Goal: Use online tool/utility: Utilize a website feature to perform a specific function

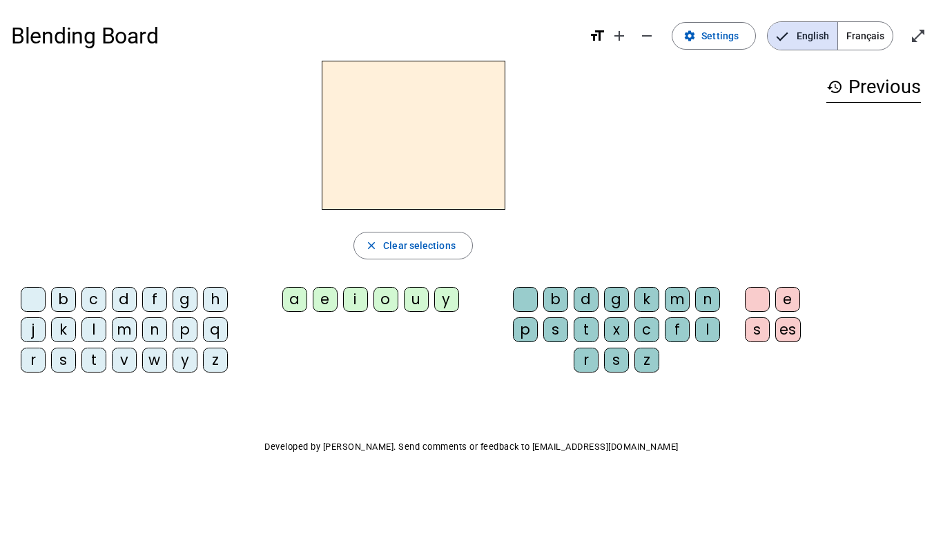
click at [126, 326] on div "m" at bounding box center [124, 329] width 25 height 25
click at [291, 295] on div "a" at bounding box center [294, 299] width 25 height 25
click at [96, 359] on div "t" at bounding box center [93, 360] width 25 height 25
click at [94, 329] on div "l" at bounding box center [93, 329] width 25 height 25
click at [83, 352] on div "t" at bounding box center [93, 360] width 25 height 25
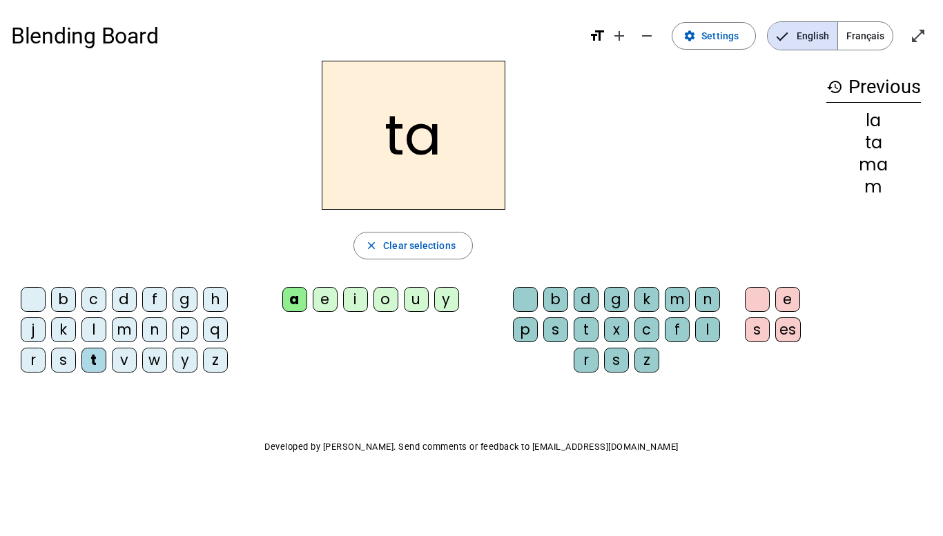
click at [98, 330] on div "l" at bounding box center [93, 329] width 25 height 25
click at [66, 360] on div "s" at bounding box center [63, 360] width 25 height 25
click at [712, 326] on div "l" at bounding box center [707, 329] width 25 height 25
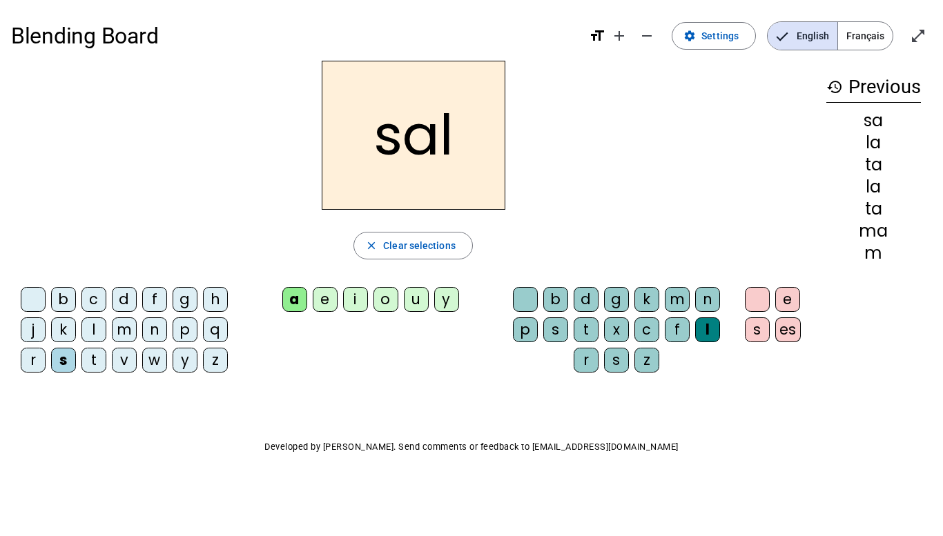
click at [59, 304] on div "b" at bounding box center [63, 299] width 25 height 25
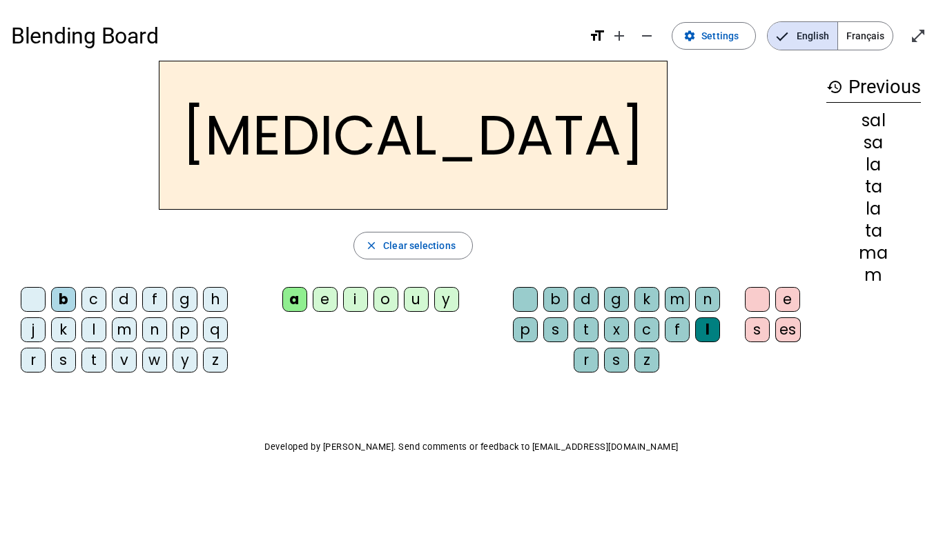
click at [119, 331] on div "m" at bounding box center [124, 329] width 25 height 25
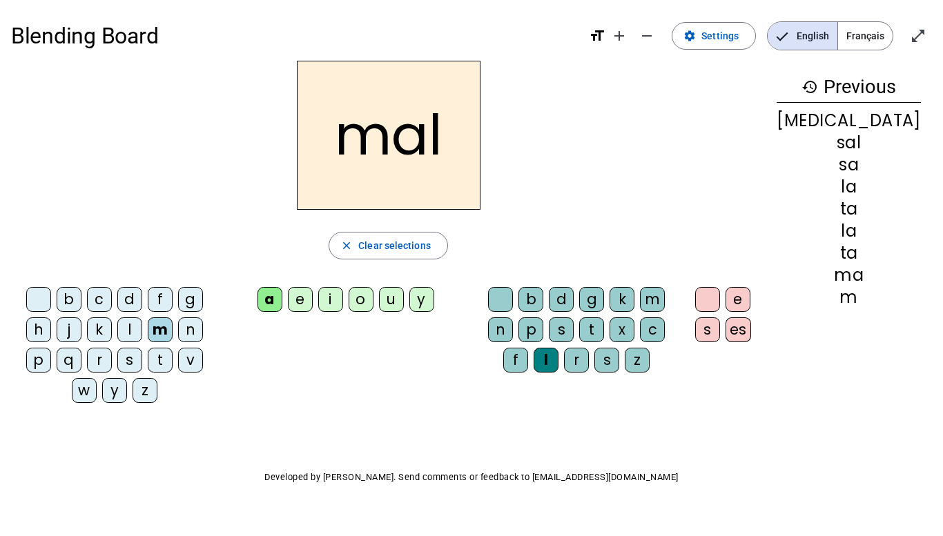
click at [343, 295] on div "i" at bounding box center [330, 299] width 25 height 25
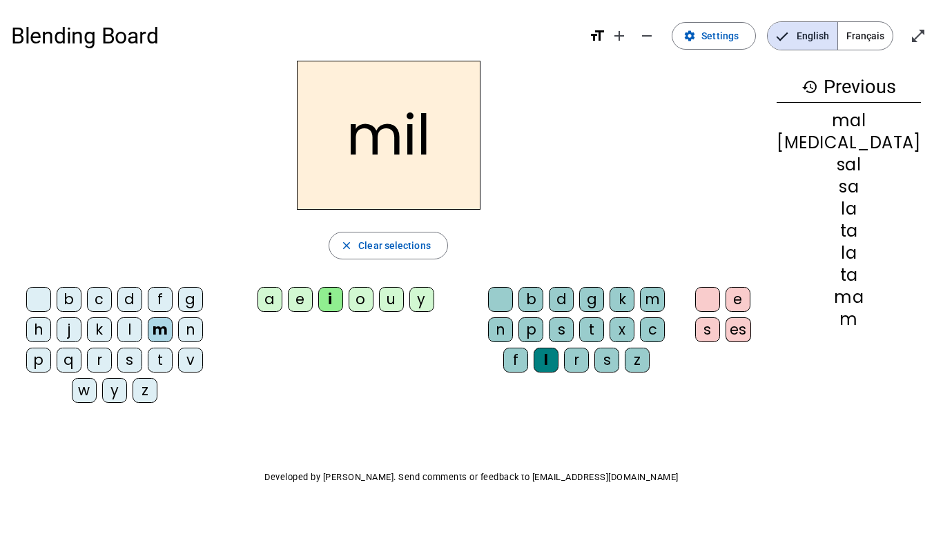
click at [87, 365] on letter-bubble "r" at bounding box center [102, 363] width 30 height 30
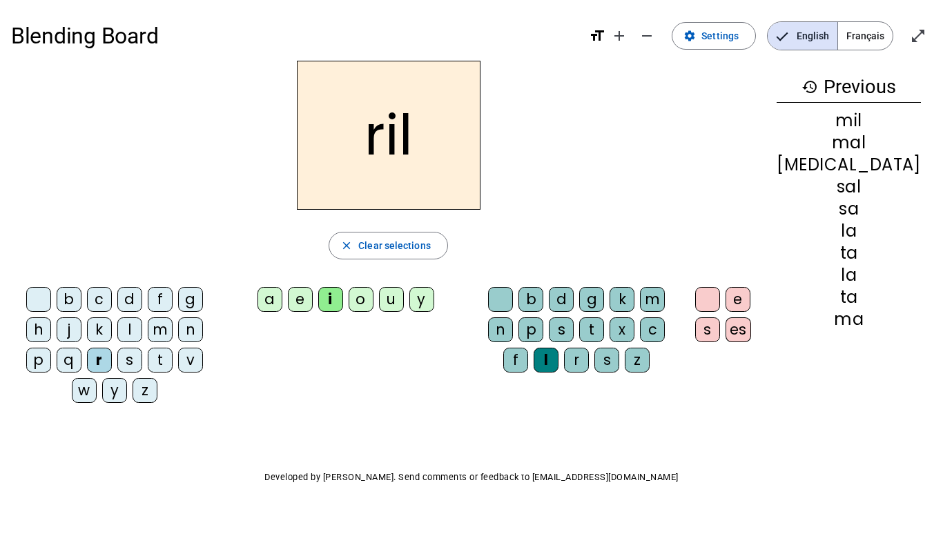
click at [117, 355] on div "s" at bounding box center [129, 360] width 25 height 25
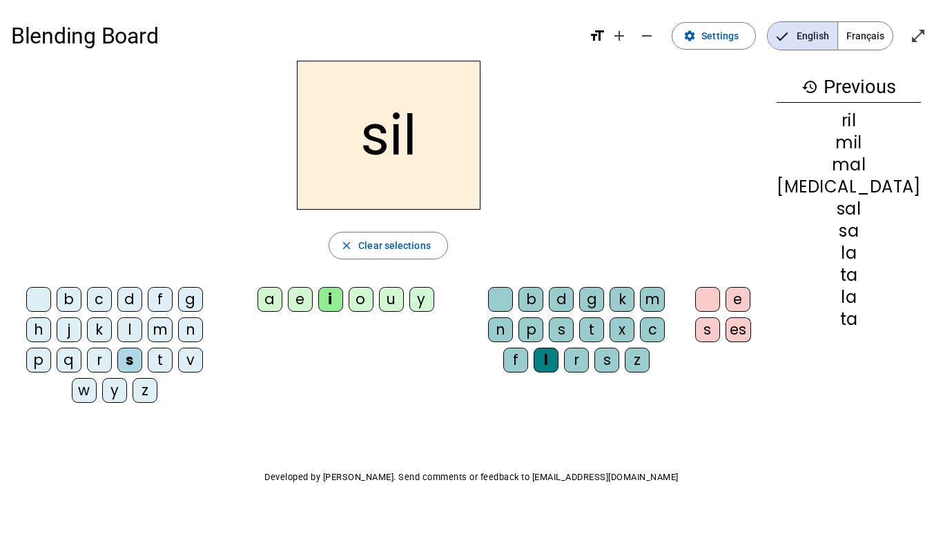
click at [558, 348] on div "l" at bounding box center [545, 360] width 25 height 25
click at [513, 291] on div at bounding box center [500, 299] width 25 height 25
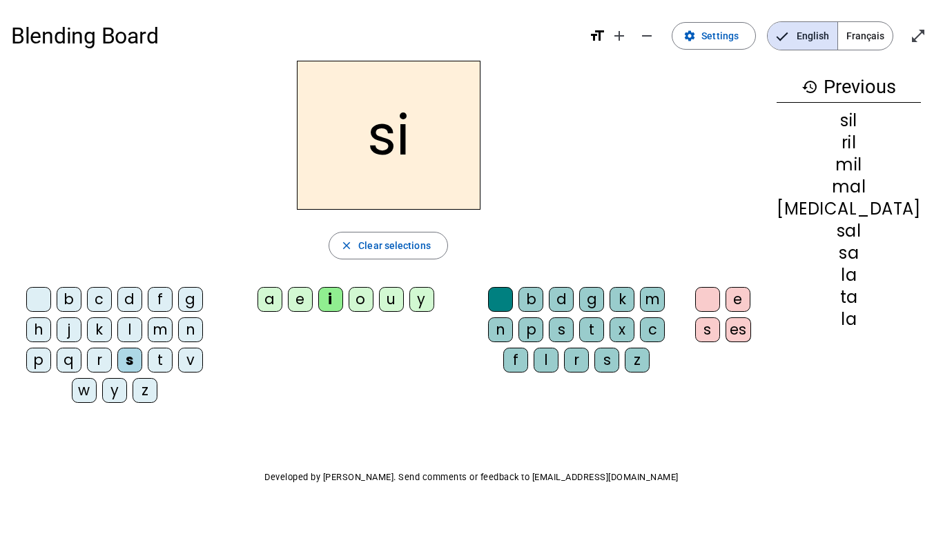
click at [313, 302] on div "e" at bounding box center [300, 299] width 25 height 25
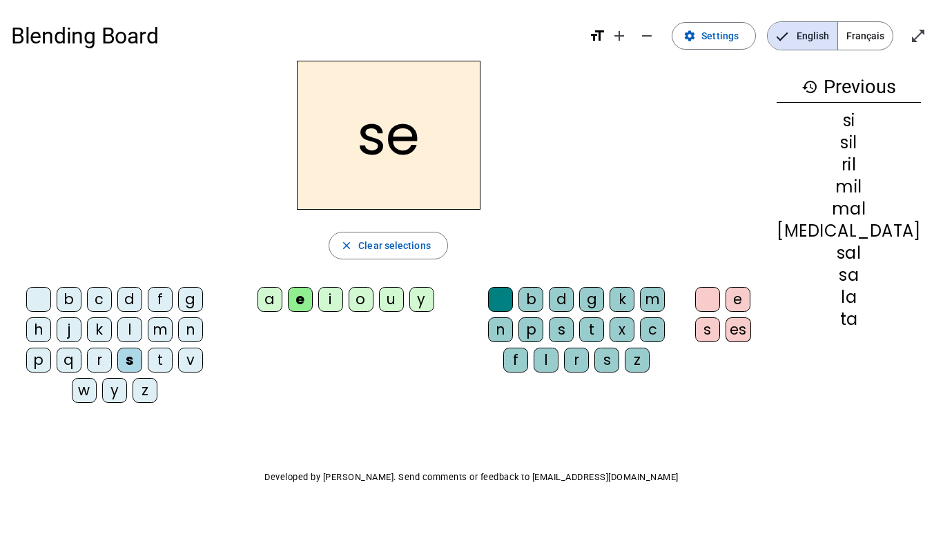
click at [404, 297] on div "u" at bounding box center [391, 299] width 25 height 25
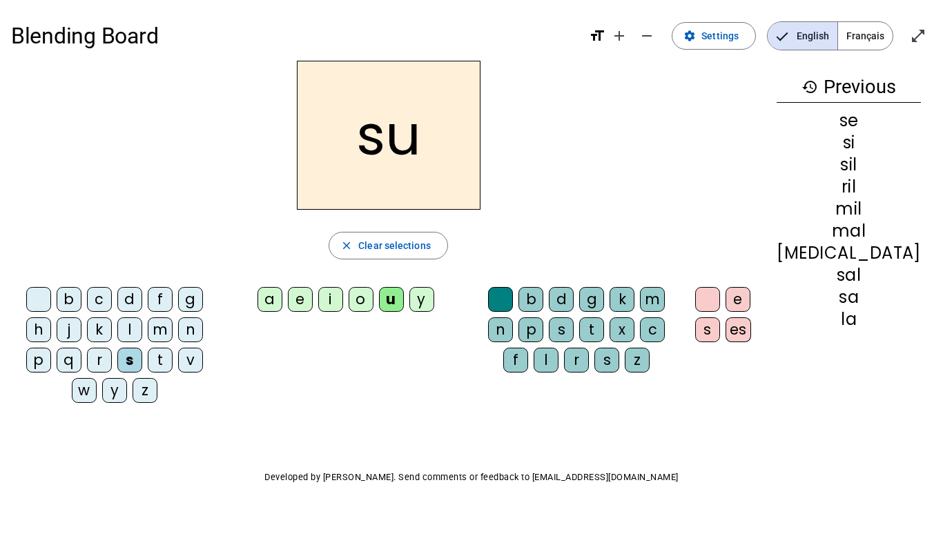
click at [589, 366] on div "r" at bounding box center [576, 360] width 25 height 25
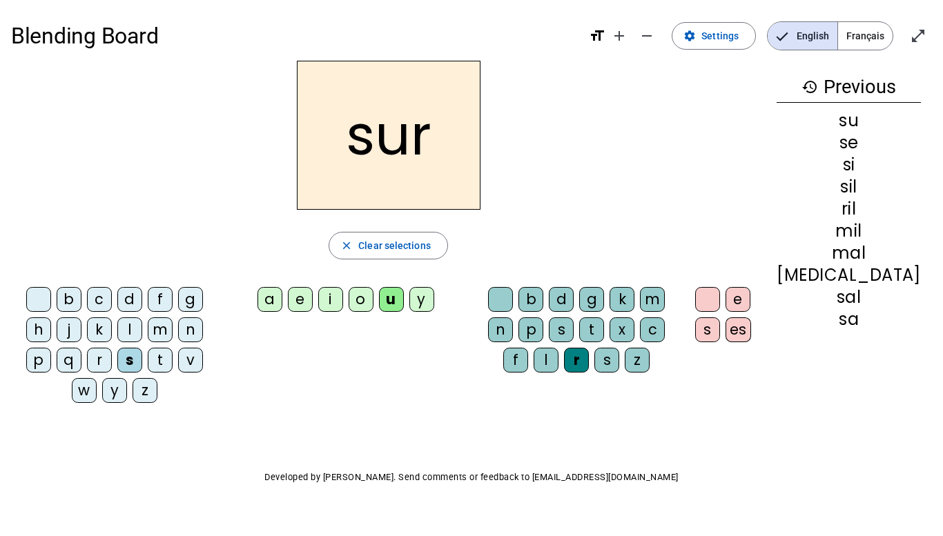
click at [148, 328] on div "m" at bounding box center [160, 329] width 25 height 25
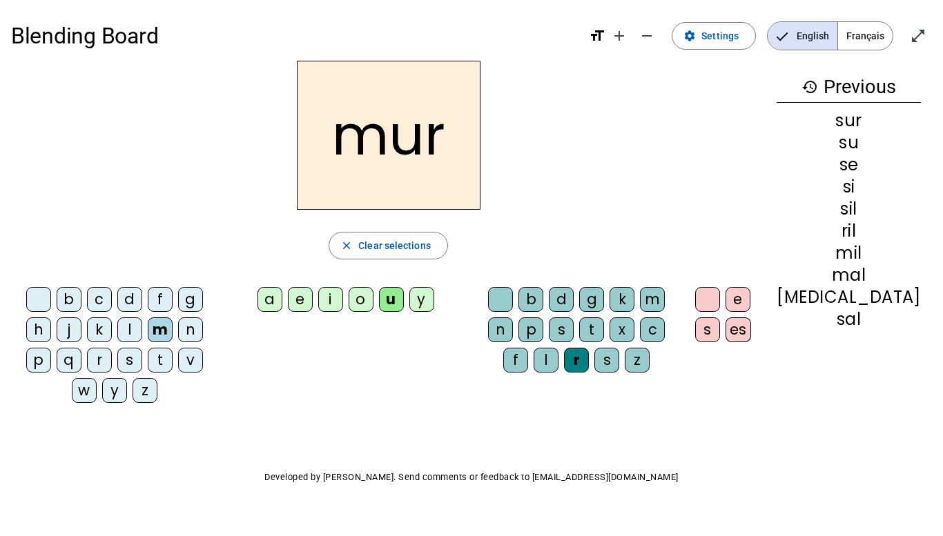
click at [123, 297] on div "d" at bounding box center [129, 299] width 25 height 25
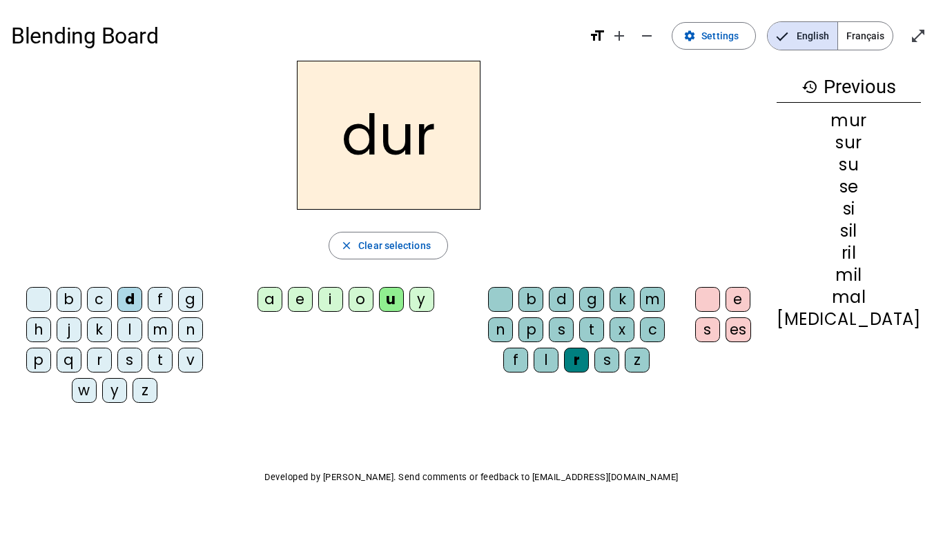
click at [513, 302] on div at bounding box center [500, 299] width 25 height 25
